Goal: Task Accomplishment & Management: Manage account settings

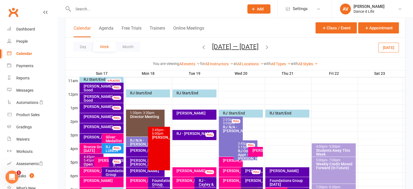
scroll to position [233, 0]
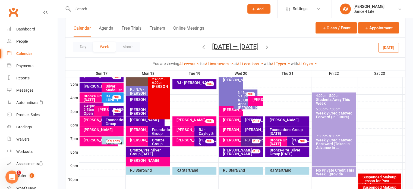
click at [270, 47] on icon "button" at bounding box center [267, 47] width 6 height 6
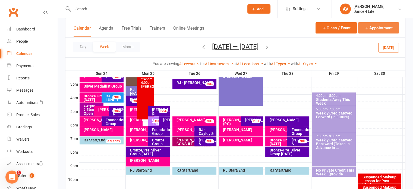
click at [371, 26] on button "Appointment" at bounding box center [378, 27] width 41 height 11
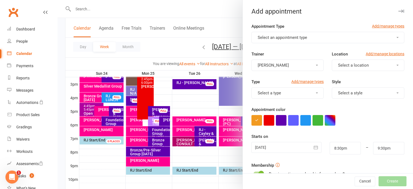
click at [302, 37] on span "Select an appointment type" at bounding box center [282, 37] width 49 height 5
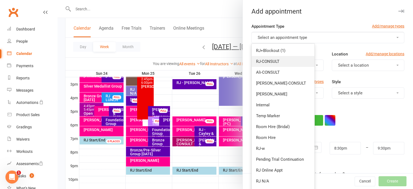
click at [268, 61] on span "RJ-CONSULT" at bounding box center [267, 61] width 23 height 5
type input "9:15pm"
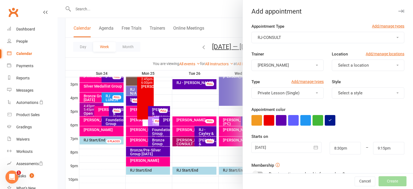
click at [280, 66] on span "[PERSON_NAME]" at bounding box center [273, 65] width 31 height 5
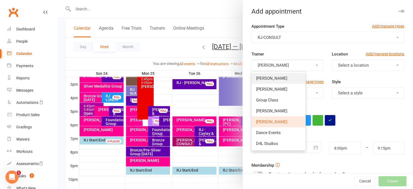
click at [281, 75] on link "[PERSON_NAME]" at bounding box center [279, 78] width 54 height 11
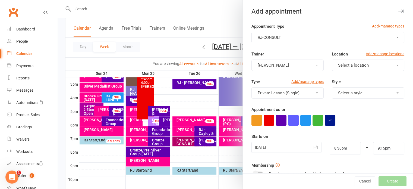
click at [338, 64] on span "Select a location" at bounding box center [353, 65] width 31 height 5
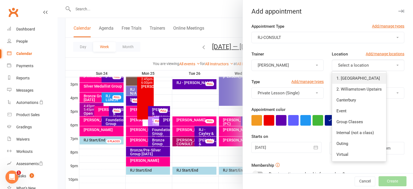
click at [350, 77] on span "1. [GEOGRAPHIC_DATA]" at bounding box center [357, 78] width 43 height 5
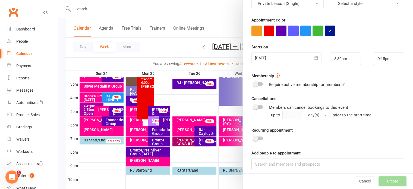
scroll to position [93, 0]
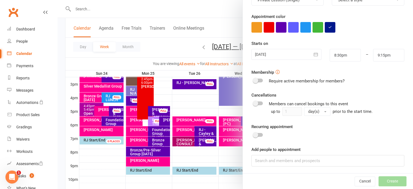
click at [277, 55] on div at bounding box center [286, 54] width 70 height 11
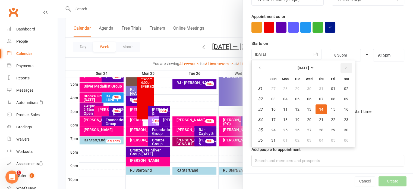
click at [344, 67] on icon "button" at bounding box center [346, 68] width 4 height 4
click at [344, 69] on icon "button" at bounding box center [346, 68] width 4 height 4
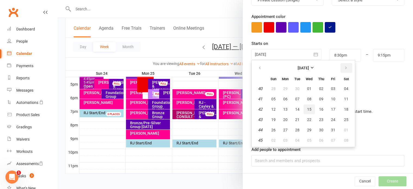
scroll to position [66, 0]
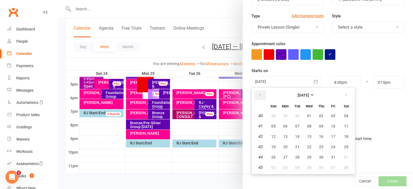
click at [258, 93] on icon "button" at bounding box center [260, 95] width 4 height 4
click at [259, 95] on button "button" at bounding box center [260, 95] width 12 height 10
click at [307, 144] on span "20" at bounding box center [309, 146] width 4 height 4
type input "[DATE]"
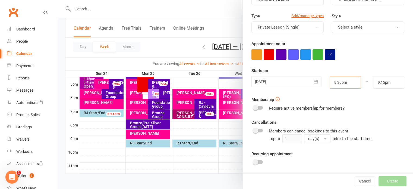
click at [337, 84] on input "8:30pm" at bounding box center [345, 82] width 31 height 12
type input "7:15pm"
click at [335, 114] on li "7:15pm" at bounding box center [343, 114] width 26 height 8
click at [380, 79] on input "9:15pm" at bounding box center [388, 82] width 31 height 12
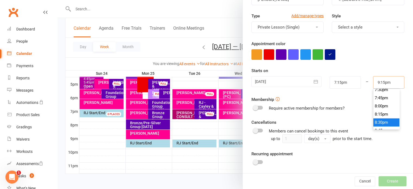
scroll to position [630, 0]
type input "8:00pm"
click at [379, 114] on li "8:00pm" at bounding box center [386, 114] width 26 height 8
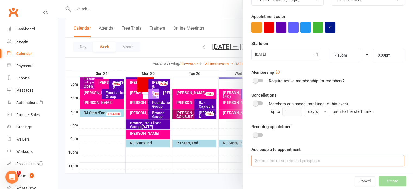
drag, startPoint x: 321, startPoint y: 159, endPoint x: 322, endPoint y: 143, distance: 16.4
click at [321, 159] on input at bounding box center [327, 160] width 153 height 11
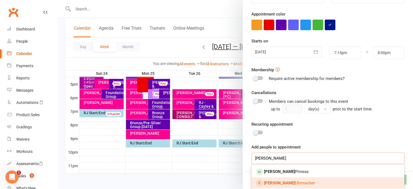
scroll to position [96, 0]
type input "[PERSON_NAME]"
click at [301, 181] on link "[PERSON_NAME]" at bounding box center [328, 181] width 152 height 11
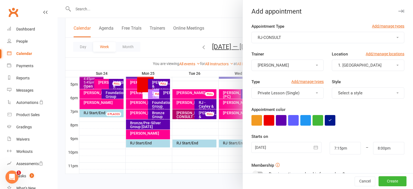
scroll to position [108, 0]
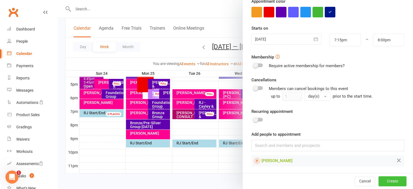
click at [381, 182] on button "Create" at bounding box center [392, 181] width 28 height 10
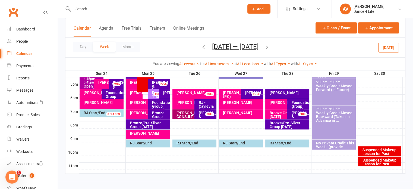
click at [202, 47] on icon "button" at bounding box center [204, 47] width 6 height 6
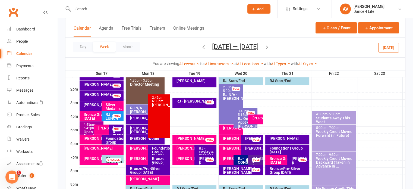
scroll to position [206, 0]
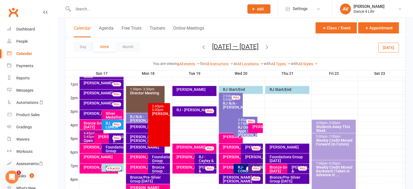
click at [259, 171] on div "RJ+Blockout - [PERSON_NAME]" at bounding box center [257, 170] width 10 height 11
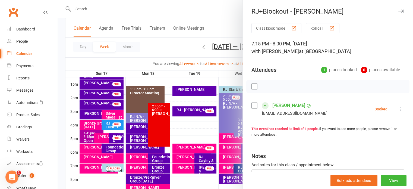
click at [398, 11] on icon "button" at bounding box center [401, 11] width 6 height 3
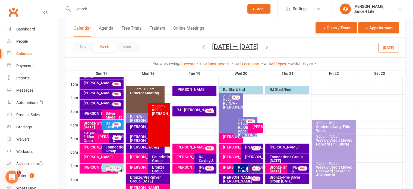
click at [241, 170] on div "RJ-CONSULT - [PERSON_NAME]" at bounding box center [246, 172] width 19 height 15
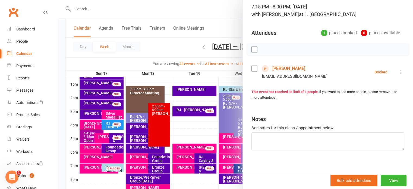
scroll to position [42, 0]
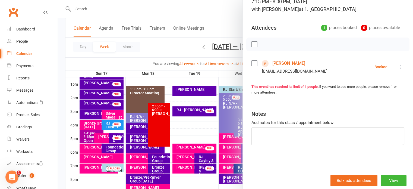
click at [225, 11] on div at bounding box center [235, 94] width 355 height 189
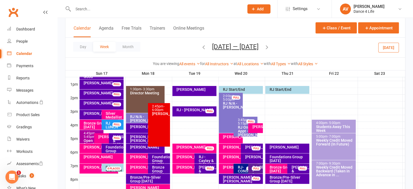
click at [238, 171] on div "RJ-CONSULT - [PERSON_NAME]" at bounding box center [246, 172] width 19 height 15
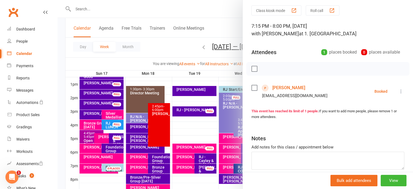
scroll to position [27, 0]
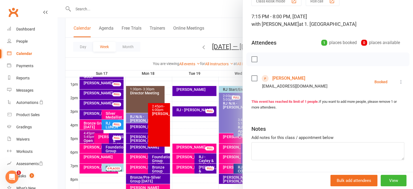
click at [231, 8] on div at bounding box center [235, 94] width 355 height 189
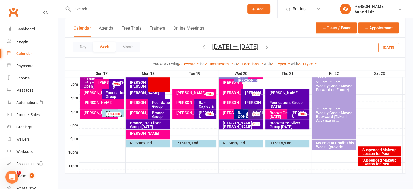
scroll to position [233, 0]
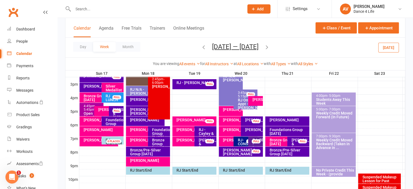
click at [239, 141] on div "RJ-CONSULT - [PERSON_NAME]" at bounding box center [246, 145] width 19 height 15
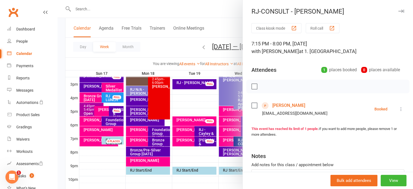
click at [398, 109] on icon at bounding box center [400, 108] width 5 height 5
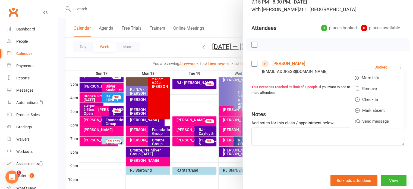
scroll to position [42, 0]
click at [291, 25] on div "Attendees 1 places booked 0 places available" at bounding box center [327, 26] width 153 height 13
click at [390, 180] on button "View" at bounding box center [394, 180] width 26 height 11
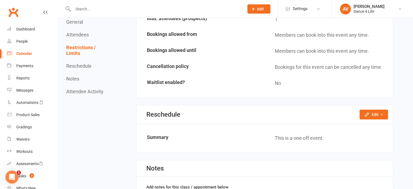
scroll to position [380, 0]
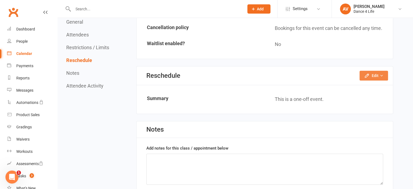
click at [366, 74] on icon "button" at bounding box center [367, 76] width 4 height 4
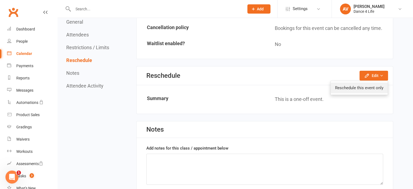
click at [362, 84] on link "Reschedule this event only" at bounding box center [359, 87] width 57 height 11
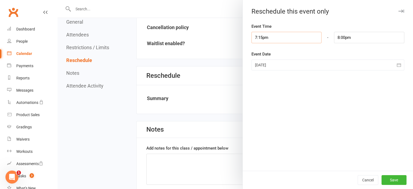
click at [285, 40] on input "7:15pm" at bounding box center [286, 37] width 70 height 11
type input "8:00pm"
type input "8:45pm"
click at [262, 80] on li "8:00pm" at bounding box center [265, 80] width 26 height 8
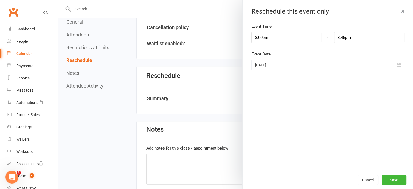
click at [295, 62] on div at bounding box center [327, 64] width 153 height 11
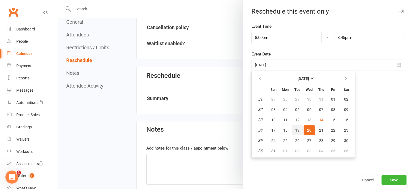
click at [295, 133] on button "19" at bounding box center [297, 130] width 11 height 10
type input "[DATE]"
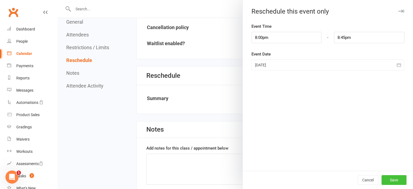
click at [395, 182] on button "Save" at bounding box center [393, 180] width 25 height 10
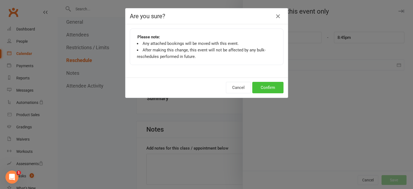
click at [263, 86] on button "Confirm" at bounding box center [267, 87] width 31 height 11
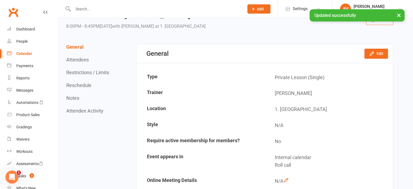
scroll to position [0, 0]
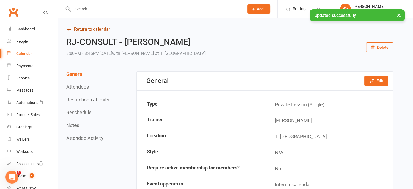
click at [95, 28] on link "Return to calendar" at bounding box center [229, 30] width 327 height 8
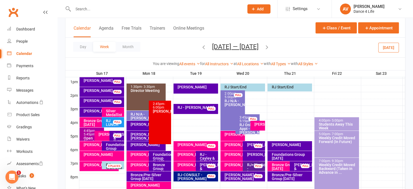
scroll to position [244, 0]
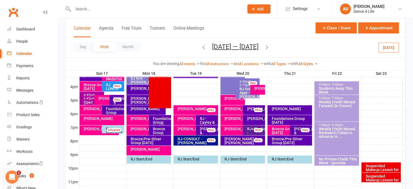
click at [188, 141] on div "RJ-CONSULT - [PERSON_NAME]" at bounding box center [197, 141] width 40 height 8
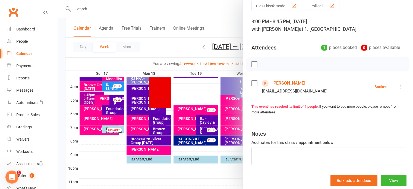
scroll to position [42, 0]
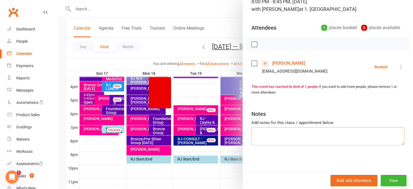
click at [282, 129] on textarea at bounding box center [327, 136] width 153 height 18
paste textarea "[PERSON_NAME] & [PERSON_NAME] - [DATE] and getting married in werribe mansion, …"
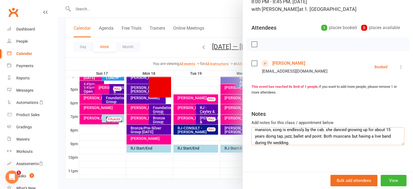
scroll to position [260, 0]
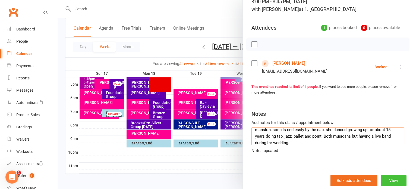
type textarea "[PERSON_NAME] & [PERSON_NAME] - [DATE] and getting married in werribe mansion, …"
click at [381, 181] on button "View" at bounding box center [394, 180] width 26 height 11
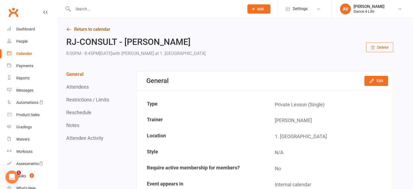
click at [97, 27] on link "Return to calendar" at bounding box center [229, 30] width 327 height 8
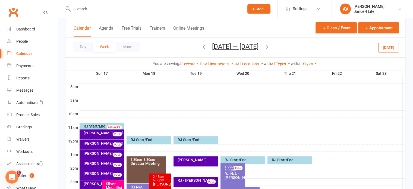
scroll to position [260, 0]
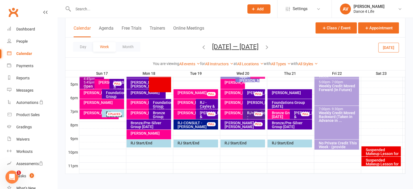
click at [190, 126] on div "RJ-CONSULT - [PERSON_NAME]" at bounding box center [197, 125] width 40 height 8
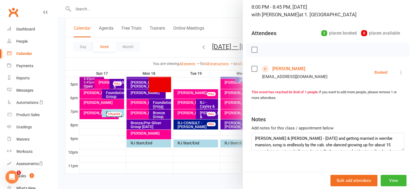
scroll to position [42, 0]
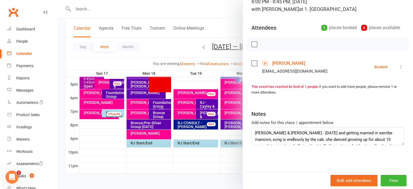
click at [175, 47] on div at bounding box center [235, 94] width 355 height 189
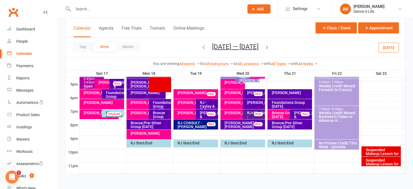
click at [201, 46] on icon "button" at bounding box center [204, 47] width 6 height 6
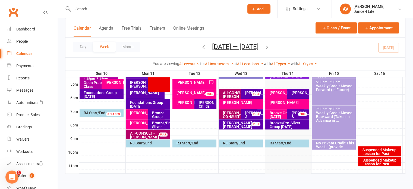
click at [270, 46] on icon "button" at bounding box center [267, 47] width 6 height 6
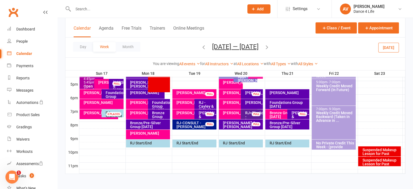
click at [198, 124] on div "RJ-CONSULT - [PERSON_NAME]" at bounding box center [195, 125] width 39 height 8
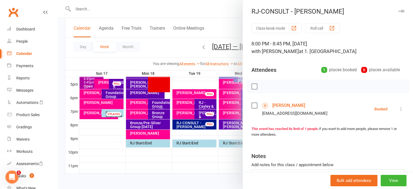
drag, startPoint x: 338, startPoint y: 113, endPoint x: 255, endPoint y: 114, distance: 83.1
click at [255, 114] on li "[PERSON_NAME] [EMAIL_ADDRESS][DOMAIN_NAME] Booked More info Remove Check in Mar…" at bounding box center [327, 109] width 153 height 16
copy div "[EMAIL_ADDRESS][DOMAIN_NAME]"
click at [398, 11] on icon "button" at bounding box center [401, 11] width 6 height 3
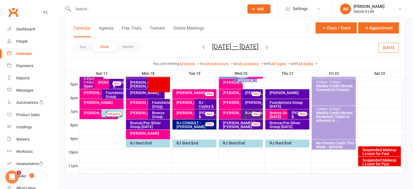
click at [201, 46] on icon "button" at bounding box center [204, 47] width 6 height 6
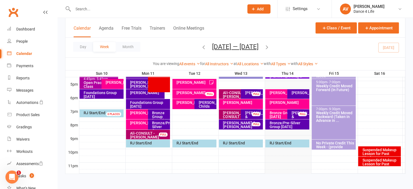
click at [278, 94] on div "[PERSON_NAME]" at bounding box center [286, 93] width 34 height 4
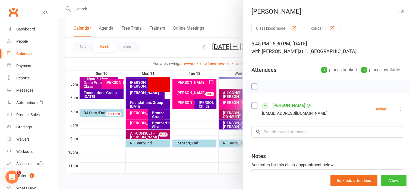
click at [387, 179] on button "View" at bounding box center [394, 180] width 26 height 11
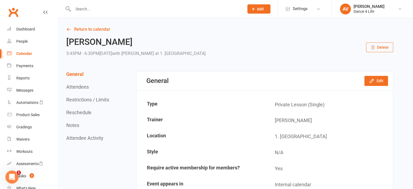
click at [380, 49] on button "Delete" at bounding box center [379, 47] width 27 height 10
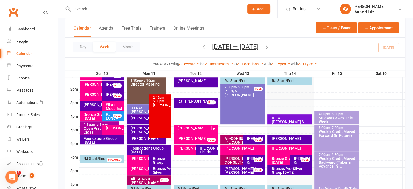
scroll to position [244, 0]
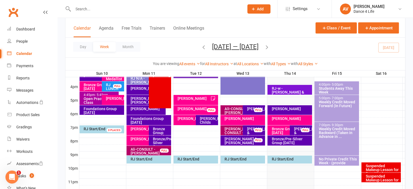
click at [285, 120] on div "[PERSON_NAME]" at bounding box center [291, 118] width 40 height 4
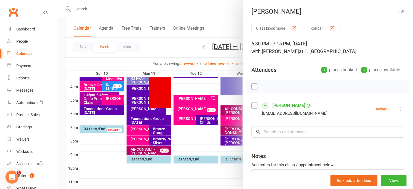
click at [254, 86] on label at bounding box center [253, 86] width 5 height 5
click at [266, 86] on icon "button" at bounding box center [266, 86] width 1 height 1
click at [396, 11] on div "[PERSON_NAME]" at bounding box center [328, 12] width 170 height 8
click at [398, 12] on icon "button" at bounding box center [401, 11] width 6 height 3
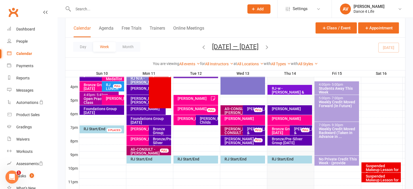
click at [282, 130] on div "Bronze Group [DATE]" at bounding box center [288, 131] width 34 height 8
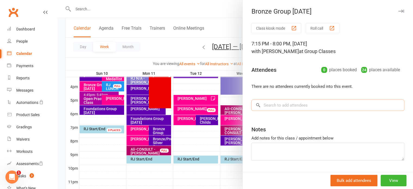
click at [284, 109] on input "search" at bounding box center [327, 104] width 153 height 11
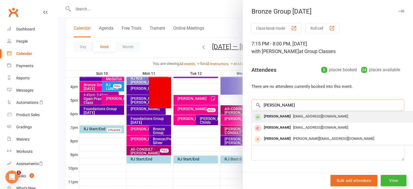
type input "[PERSON_NAME]"
click at [286, 118] on div "[EMAIL_ADDRESS][DOMAIN_NAME]" at bounding box center [333, 116] width 158 height 8
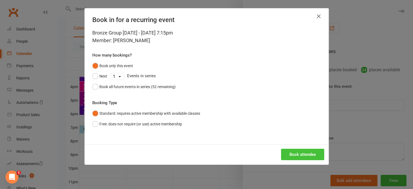
click at [292, 152] on button "Book attendee" at bounding box center [302, 153] width 43 height 11
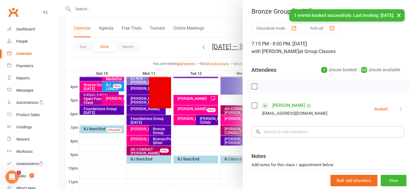
click at [286, 132] on input "search" at bounding box center [327, 131] width 153 height 11
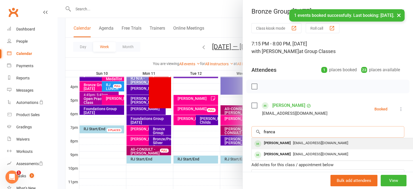
type input "franca"
click at [293, 144] on span "[EMAIL_ADDRESS][DOMAIN_NAME]" at bounding box center [320, 143] width 55 height 4
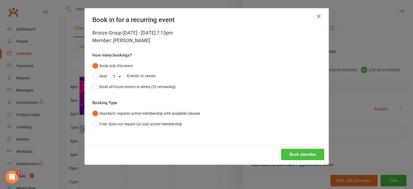
drag, startPoint x: 289, startPoint y: 155, endPoint x: 289, endPoint y: 150, distance: 4.4
click at [289, 154] on button "Book attendee" at bounding box center [302, 153] width 43 height 11
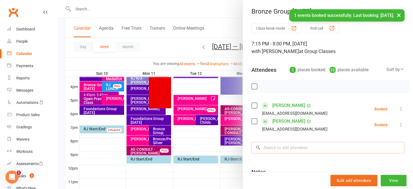
click at [287, 150] on input "search" at bounding box center [327, 147] width 153 height 11
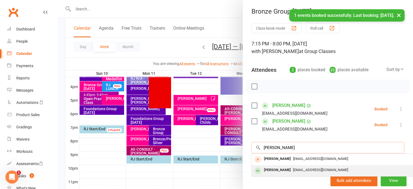
type input "[PERSON_NAME]"
click at [286, 167] on div "[PERSON_NAME]" at bounding box center [277, 170] width 31 height 8
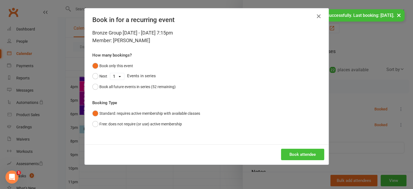
click at [290, 156] on button "Book attendee" at bounding box center [302, 153] width 43 height 11
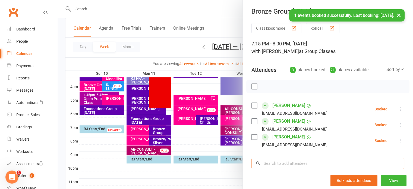
click at [289, 163] on input "search" at bounding box center [327, 162] width 153 height 11
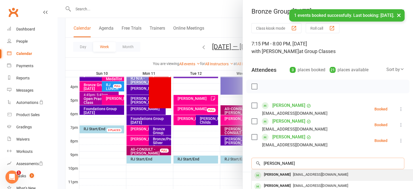
type input "[PERSON_NAME]"
click at [284, 175] on div "[PERSON_NAME]" at bounding box center [277, 174] width 31 height 8
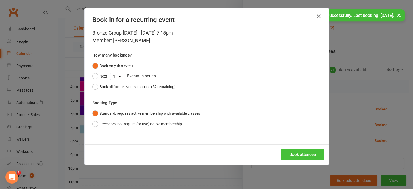
click at [300, 151] on button "Book attendee" at bounding box center [302, 153] width 43 height 11
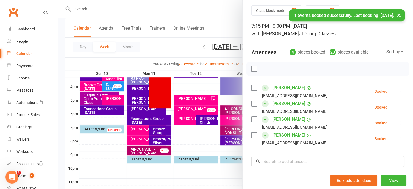
scroll to position [27, 0]
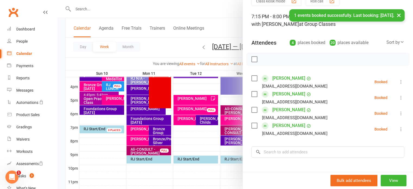
click at [253, 59] on label at bounding box center [253, 58] width 5 height 5
click at [266, 59] on icon "button" at bounding box center [266, 59] width 1 height 1
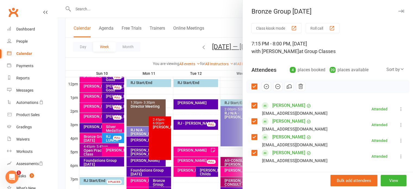
scroll to position [136, 0]
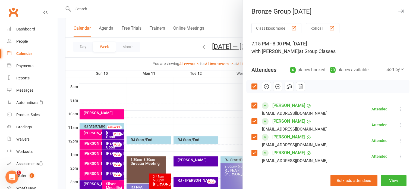
click at [398, 12] on icon "button" at bounding box center [401, 11] width 6 height 3
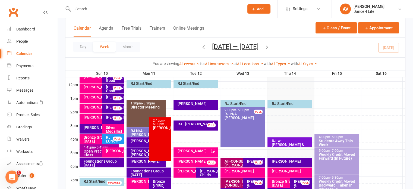
scroll to position [244, 0]
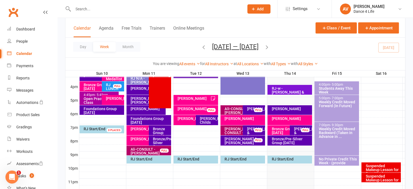
click at [270, 46] on icon "button" at bounding box center [267, 47] width 6 height 6
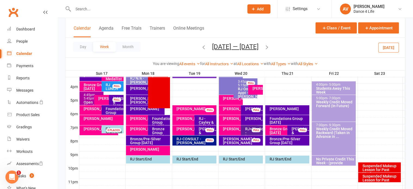
click at [94, 131] on div "[PERSON_NAME]" at bounding box center [99, 130] width 39 height 10
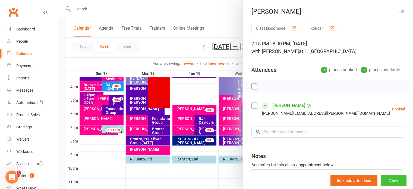
click at [381, 180] on button "View" at bounding box center [394, 180] width 26 height 11
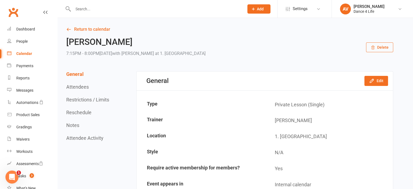
click at [375, 49] on button "Delete" at bounding box center [379, 47] width 27 height 10
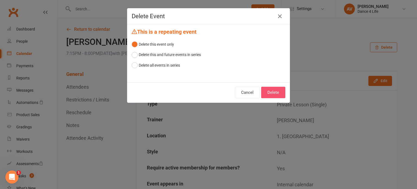
click at [267, 92] on button "Delete" at bounding box center [273, 92] width 24 height 11
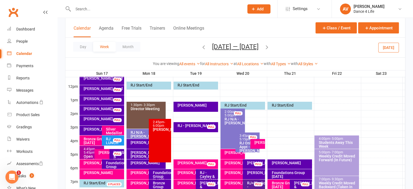
scroll to position [217, 0]
